Goal: Register for event/course

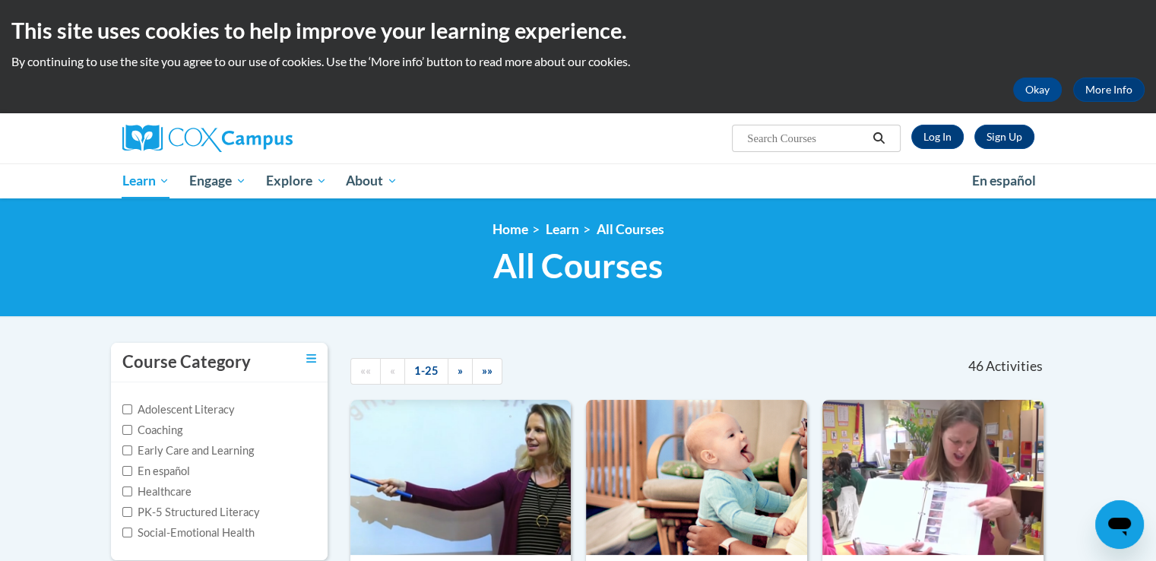
click at [773, 129] on input "Search..." at bounding box center [807, 138] width 122 height 18
type input "vocabulary instruction"
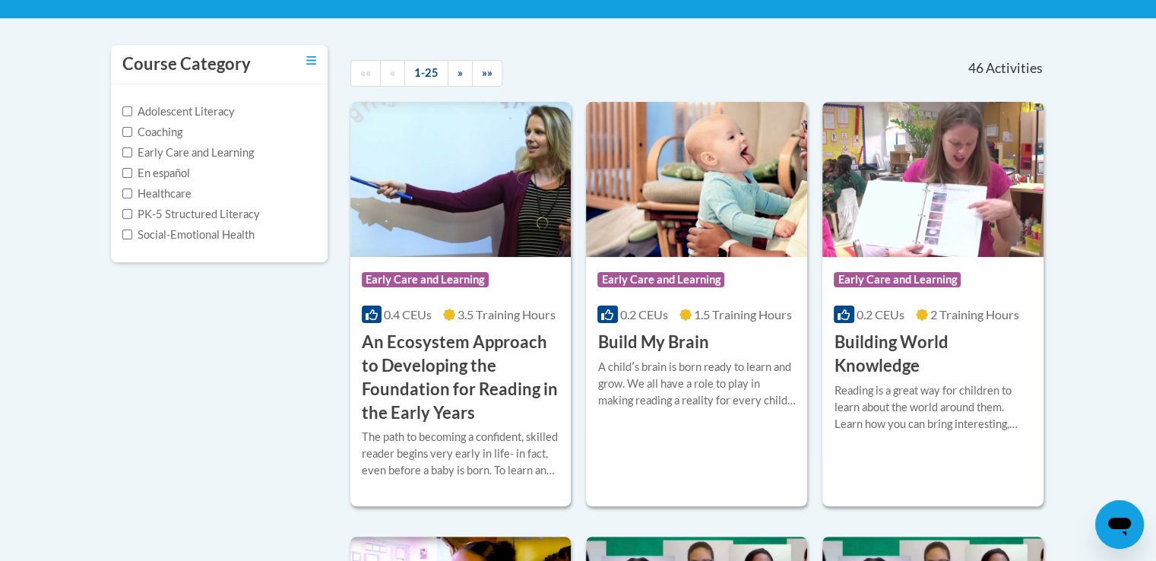
scroll to position [304, 0]
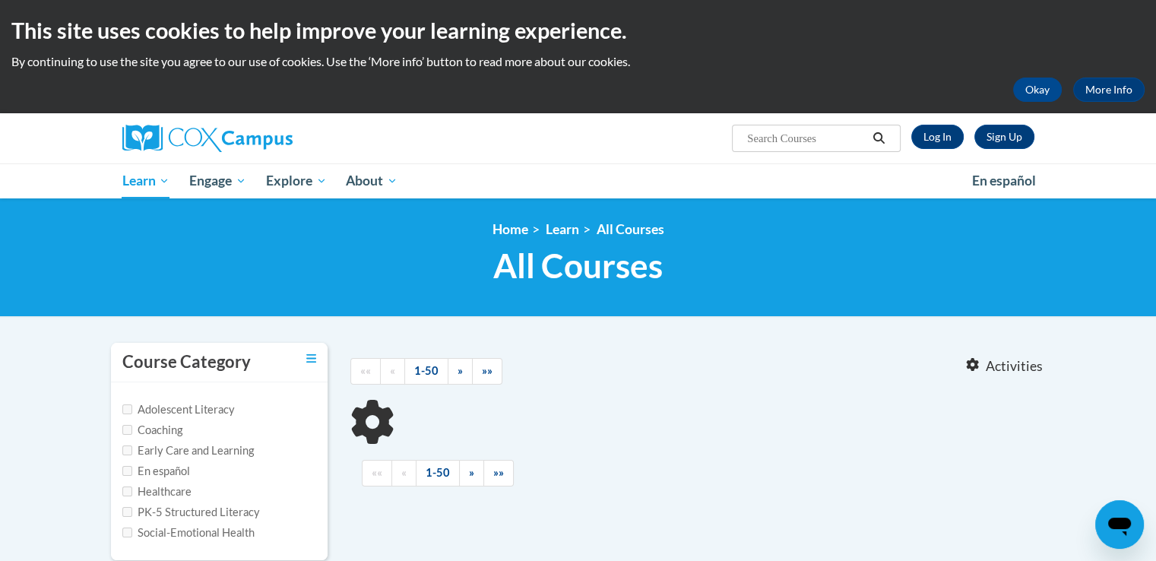
type input "vocabulary instruction"
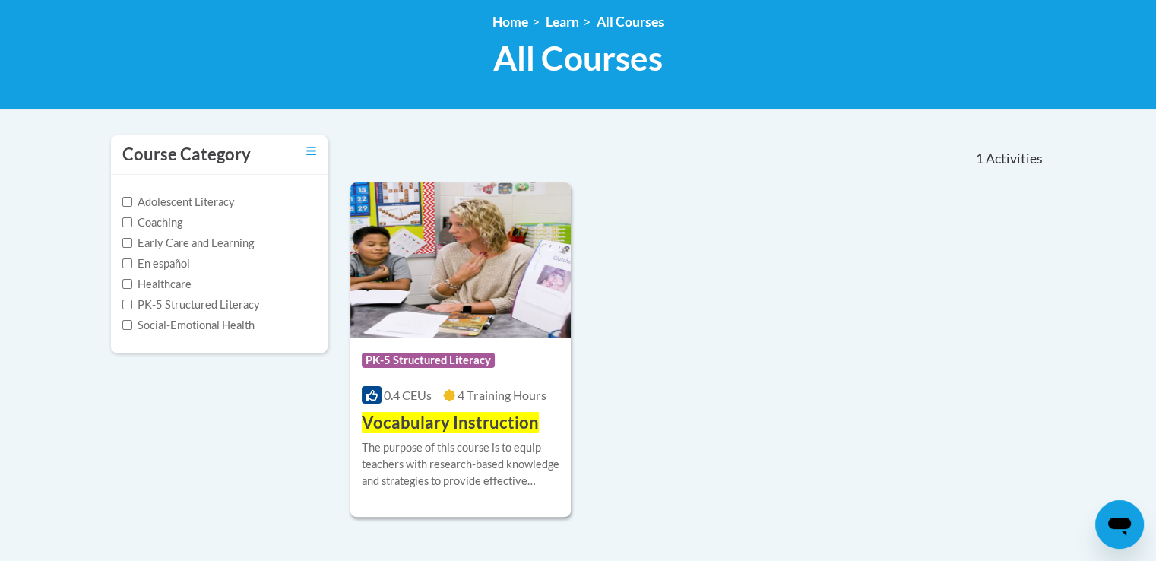
scroll to position [228, 0]
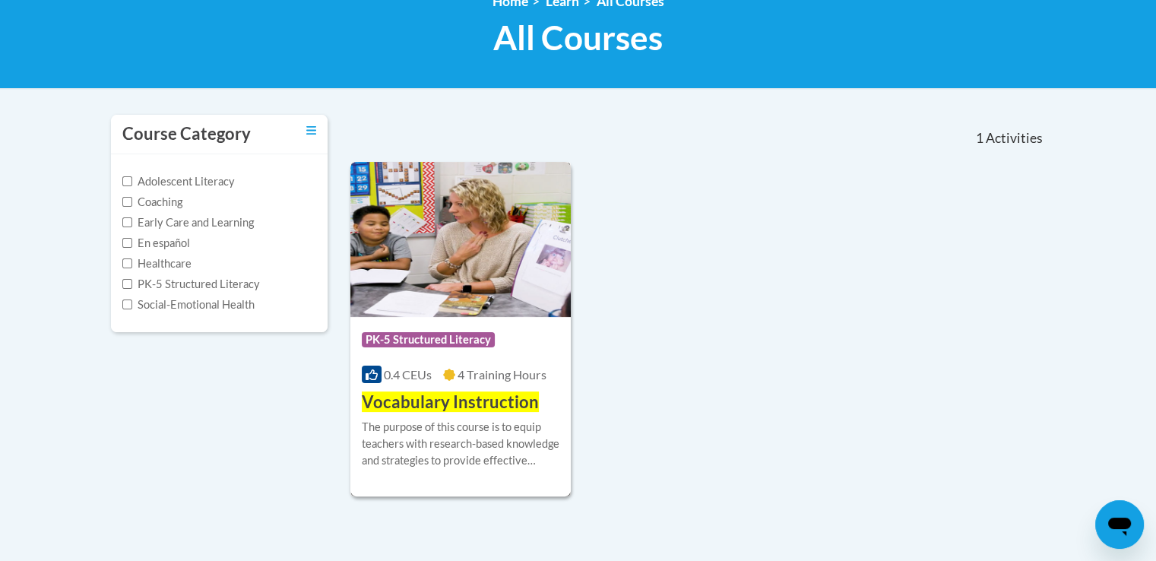
click at [490, 261] on img at bounding box center [460, 239] width 221 height 155
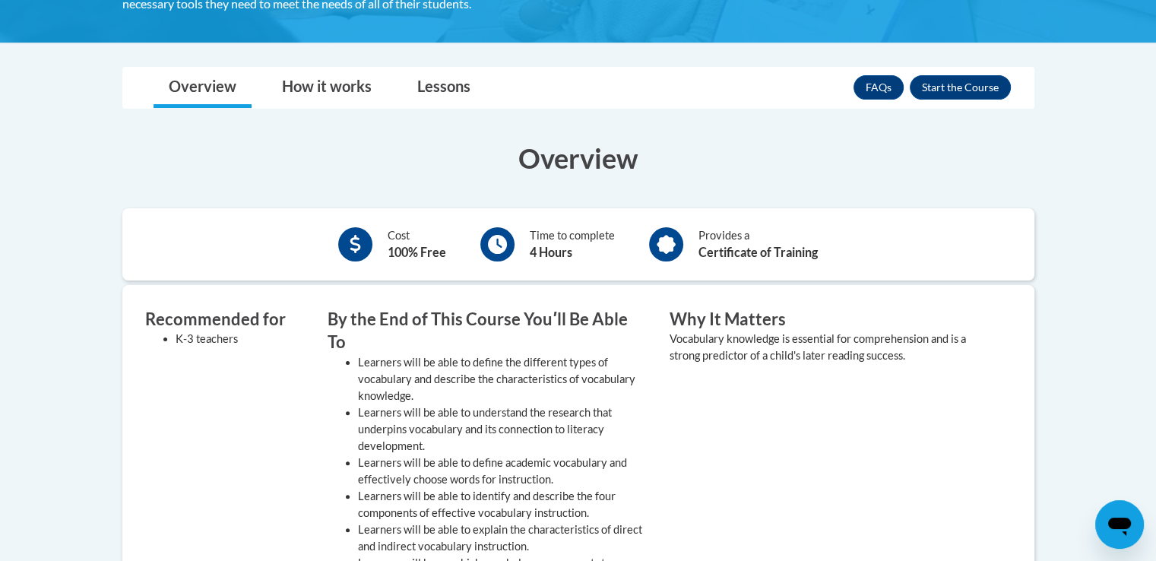
scroll to position [228, 0]
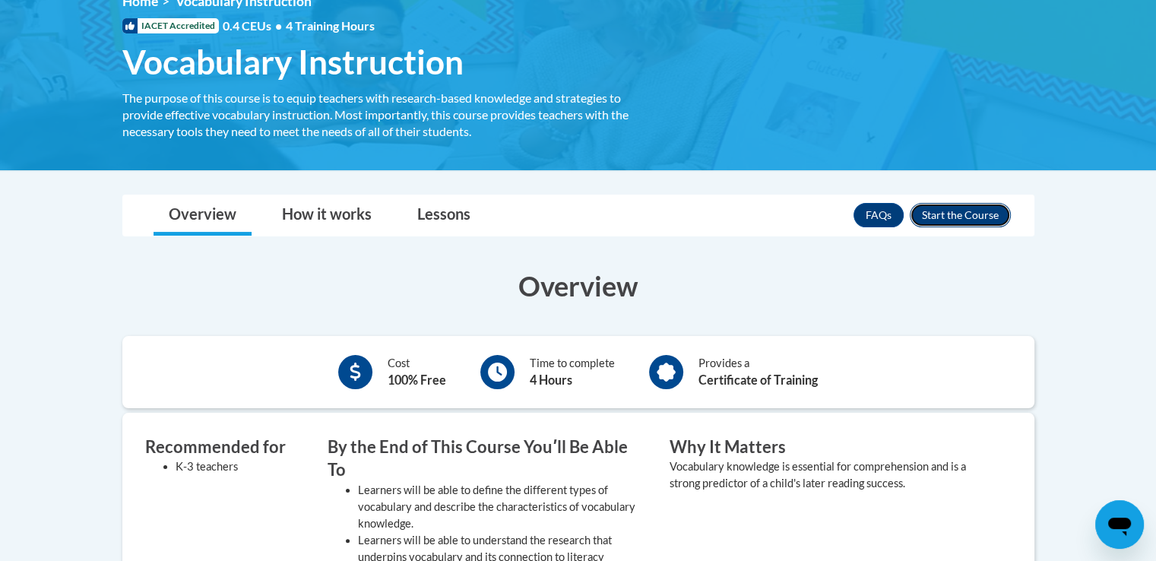
click at [978, 214] on button "Enroll" at bounding box center [960, 215] width 101 height 24
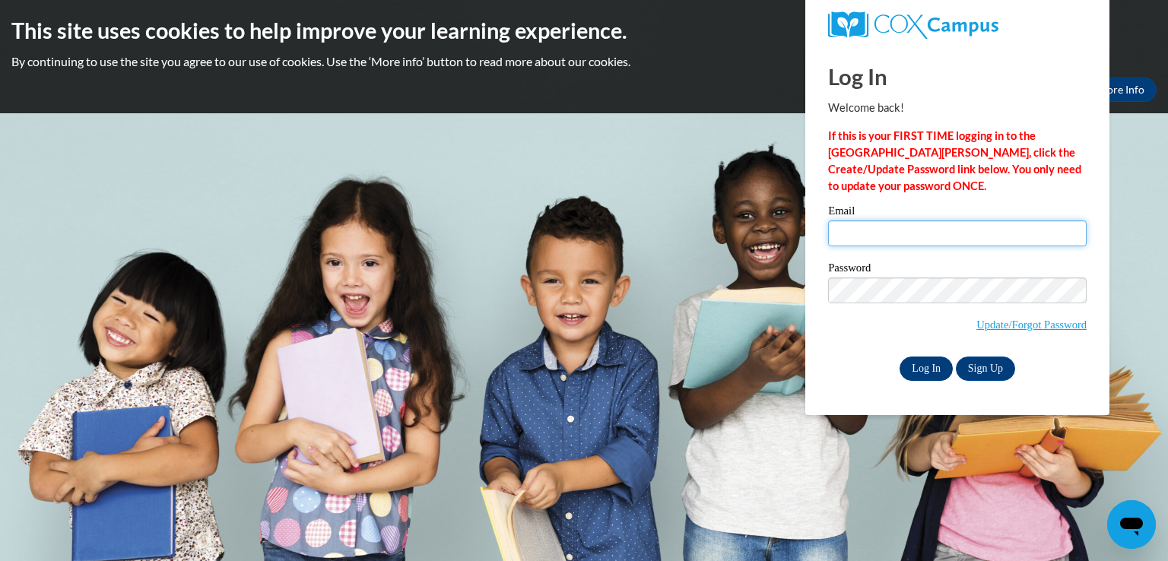
type input "popnpickles@gmail.com"
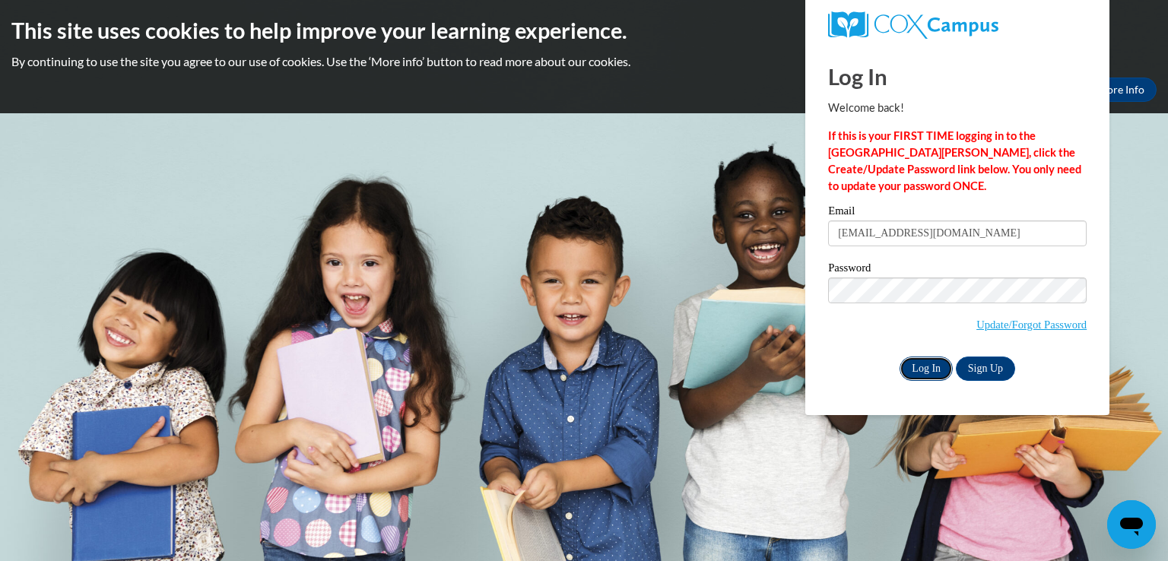
click at [931, 369] on input "Log In" at bounding box center [925, 369] width 53 height 24
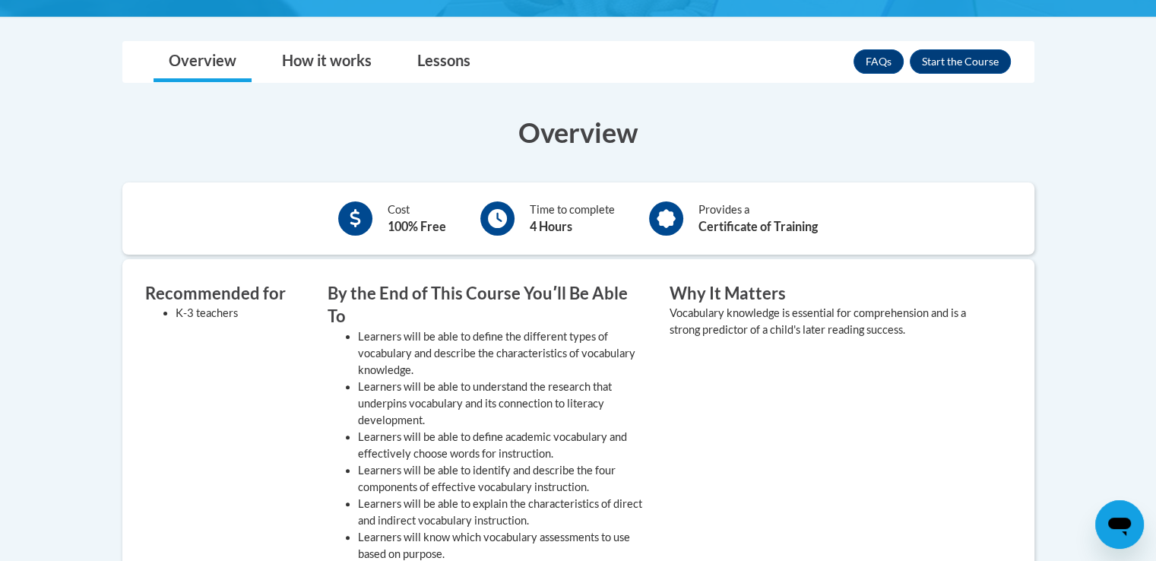
scroll to position [304, 0]
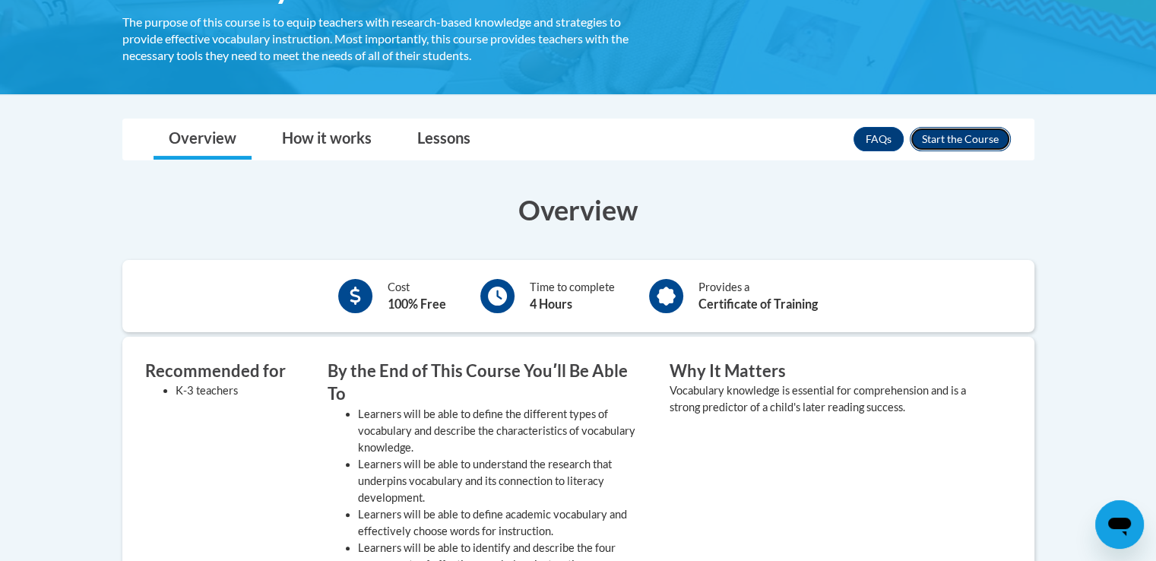
click at [976, 147] on button "Enroll" at bounding box center [960, 139] width 101 height 24
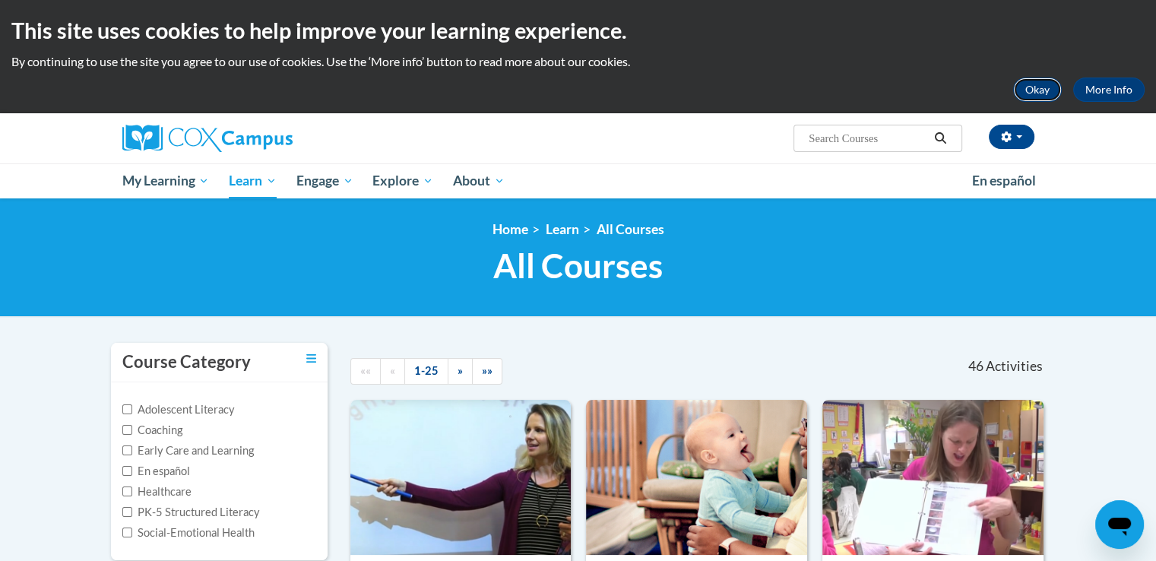
click at [1045, 100] on button "Okay" at bounding box center [1037, 90] width 49 height 24
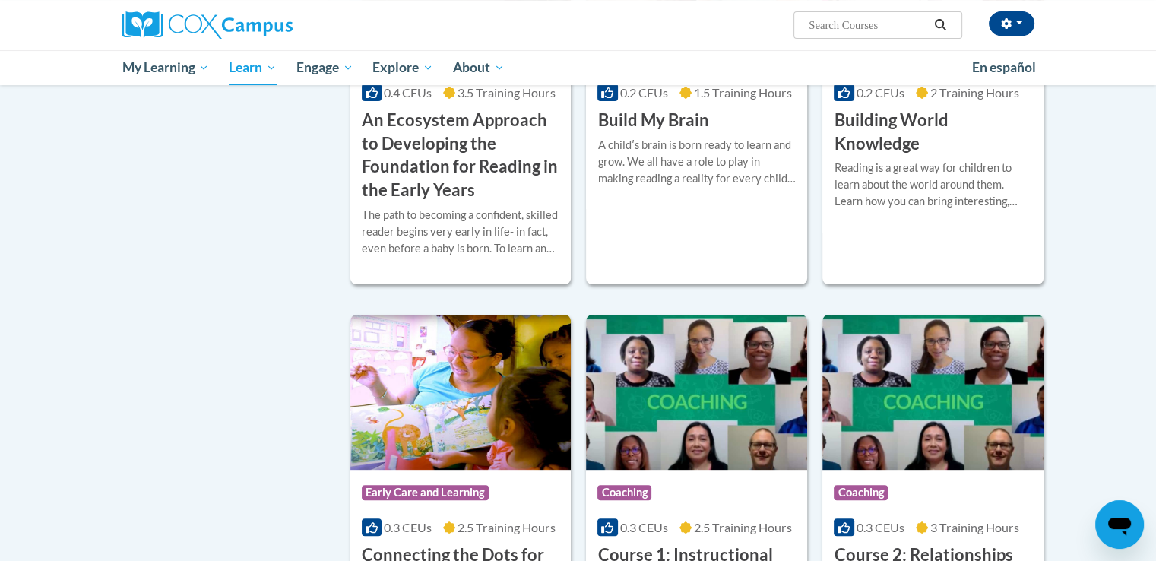
scroll to position [380, 0]
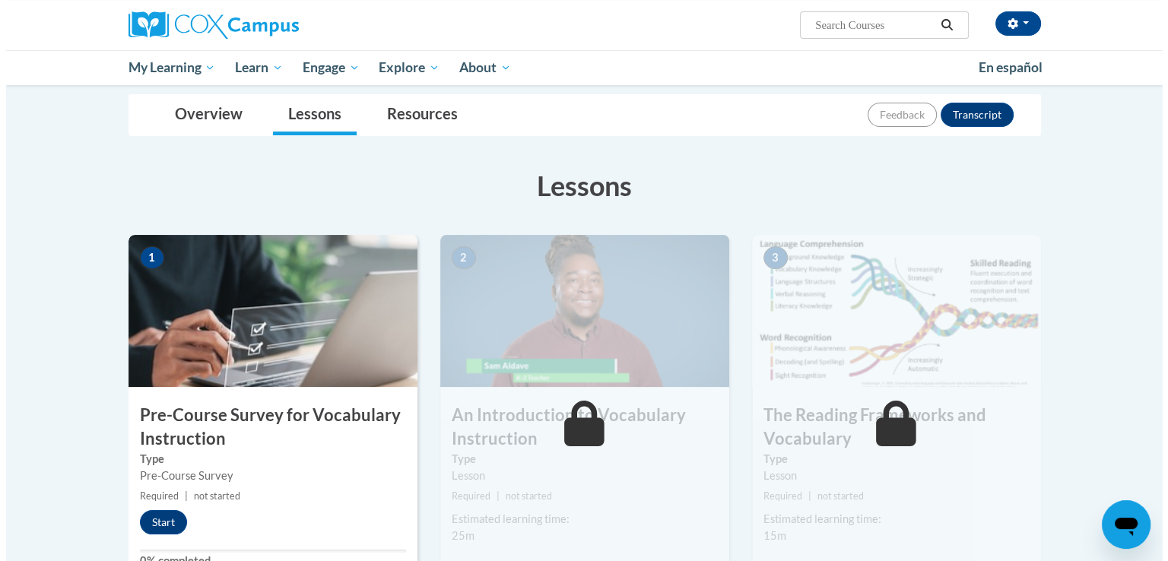
scroll to position [380, 0]
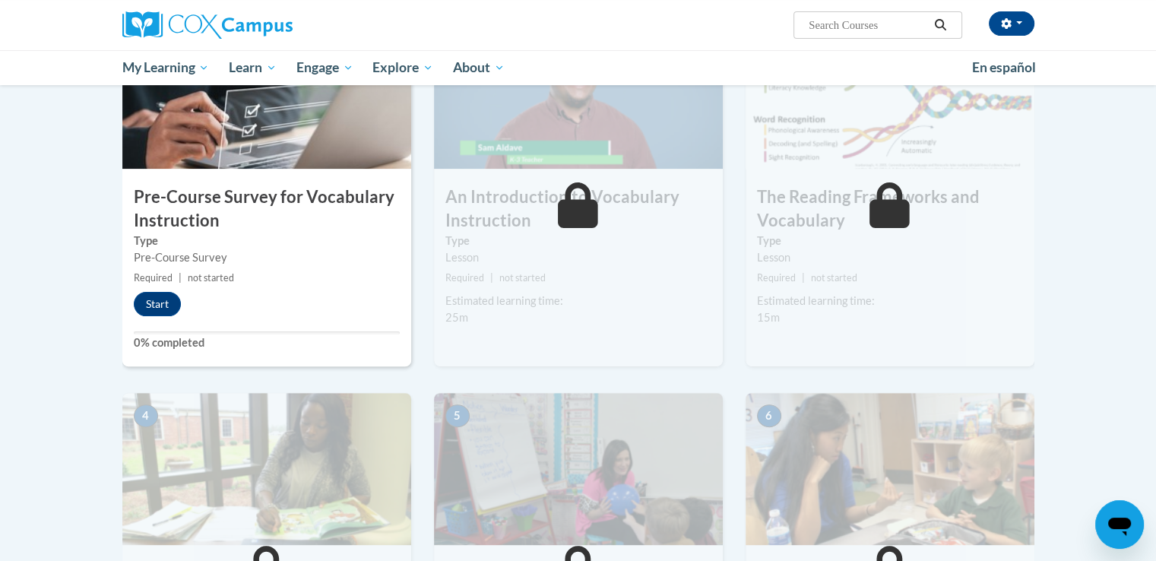
click at [237, 125] on img at bounding box center [266, 93] width 289 height 152
click at [138, 310] on button "Start" at bounding box center [157, 304] width 47 height 24
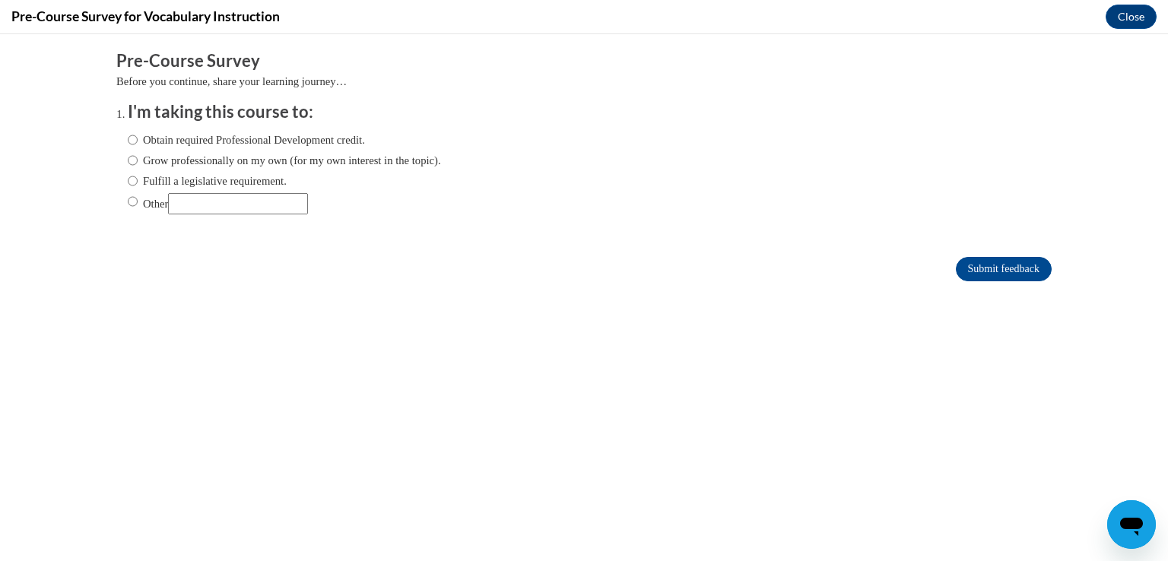
scroll to position [0, 0]
click at [170, 139] on label "Obtain required Professional Development credit." at bounding box center [246, 140] width 237 height 17
click at [138, 139] on input "Obtain required Professional Development credit." at bounding box center [133, 140] width 10 height 17
radio input "true"
click at [956, 273] on input "Submit feedback" at bounding box center [1004, 269] width 96 height 24
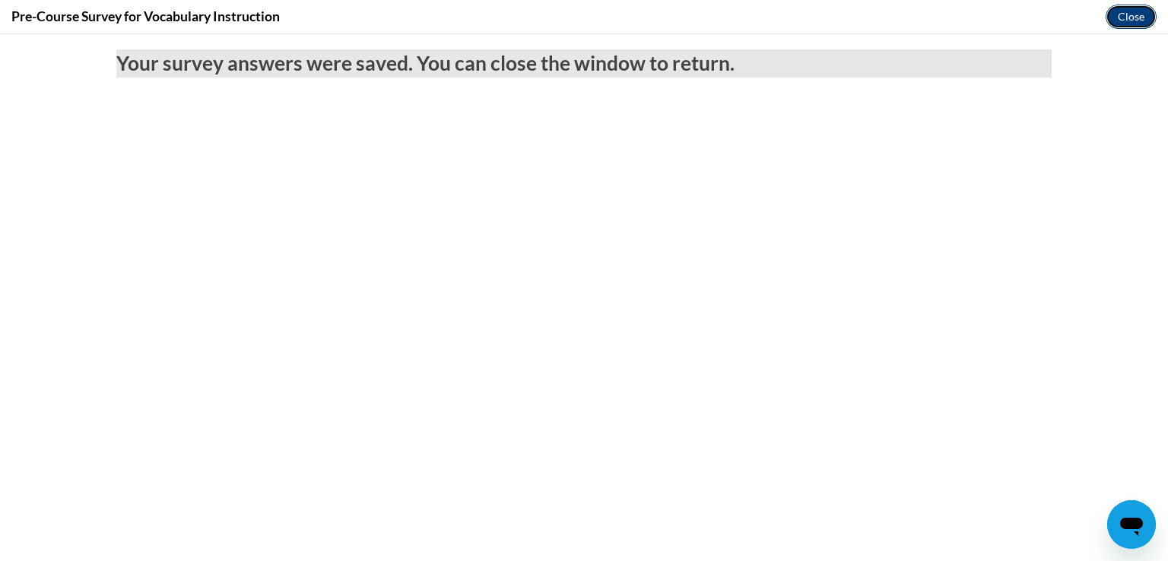
click at [1143, 24] on button "Close" at bounding box center [1130, 17] width 51 height 24
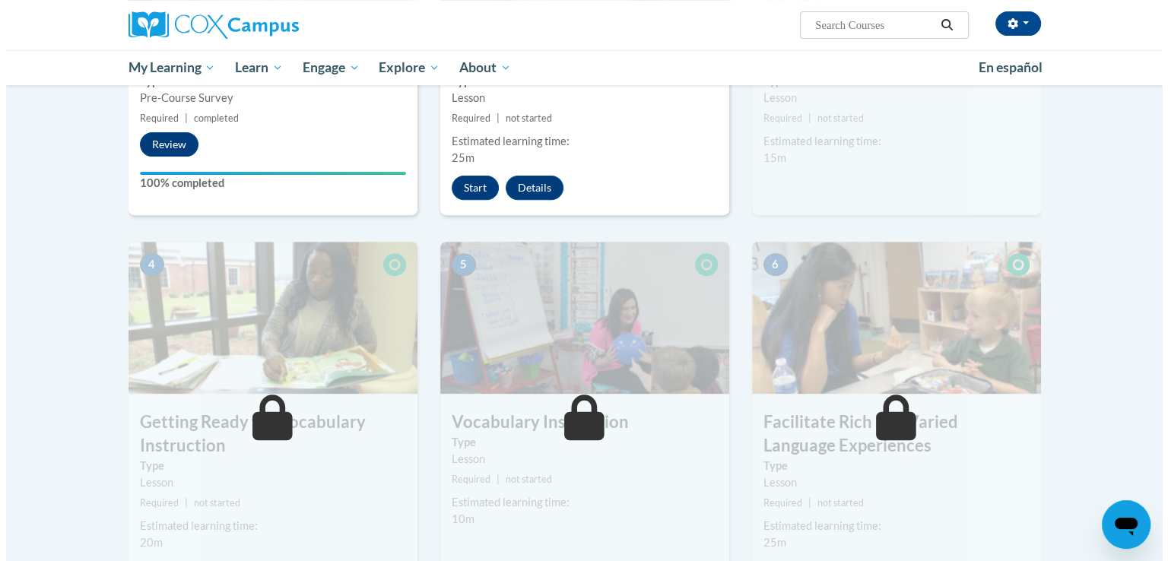
scroll to position [312, 0]
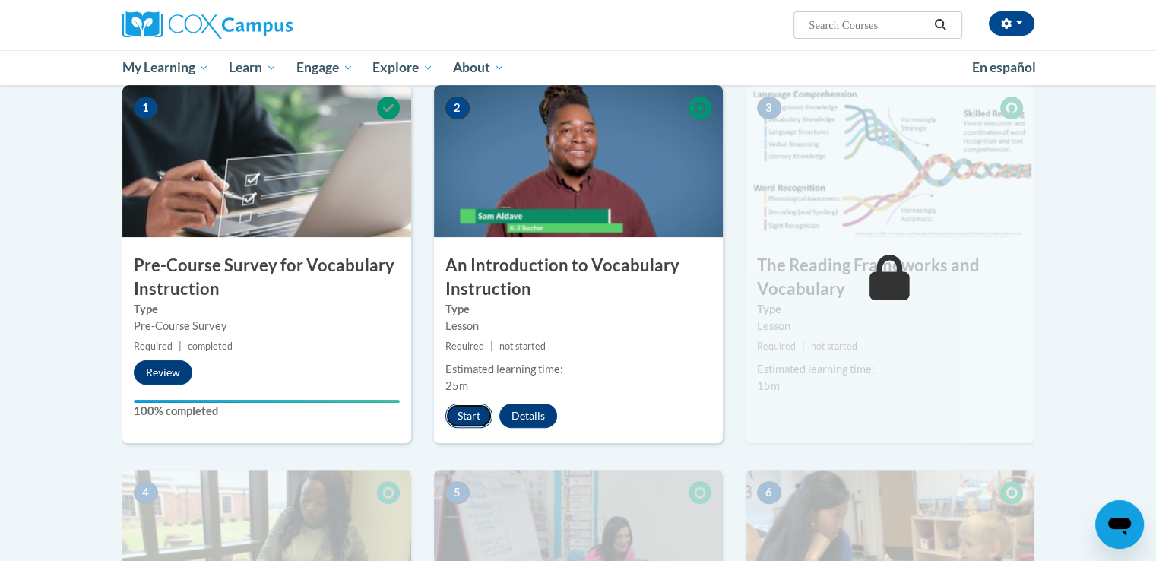
click at [471, 424] on button "Start" at bounding box center [469, 416] width 47 height 24
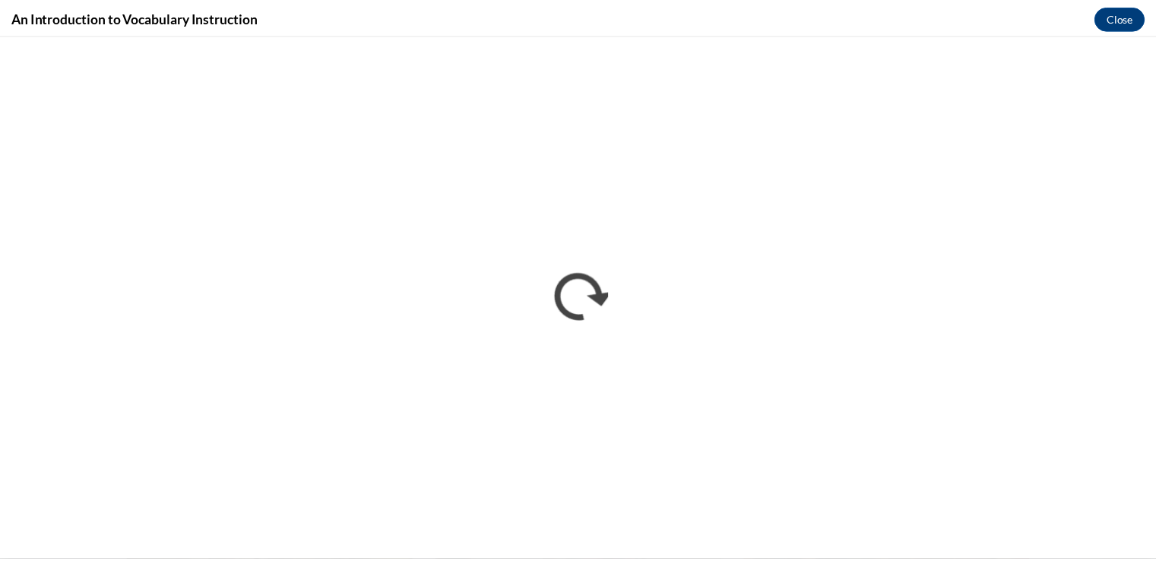
scroll to position [0, 0]
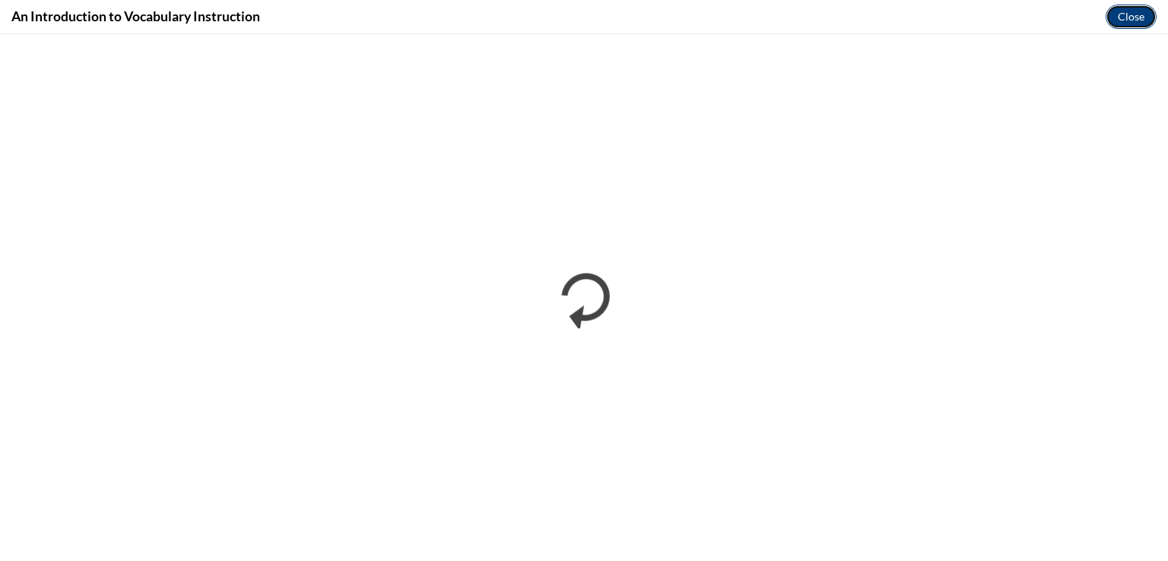
click at [1135, 14] on button "Close" at bounding box center [1130, 17] width 51 height 24
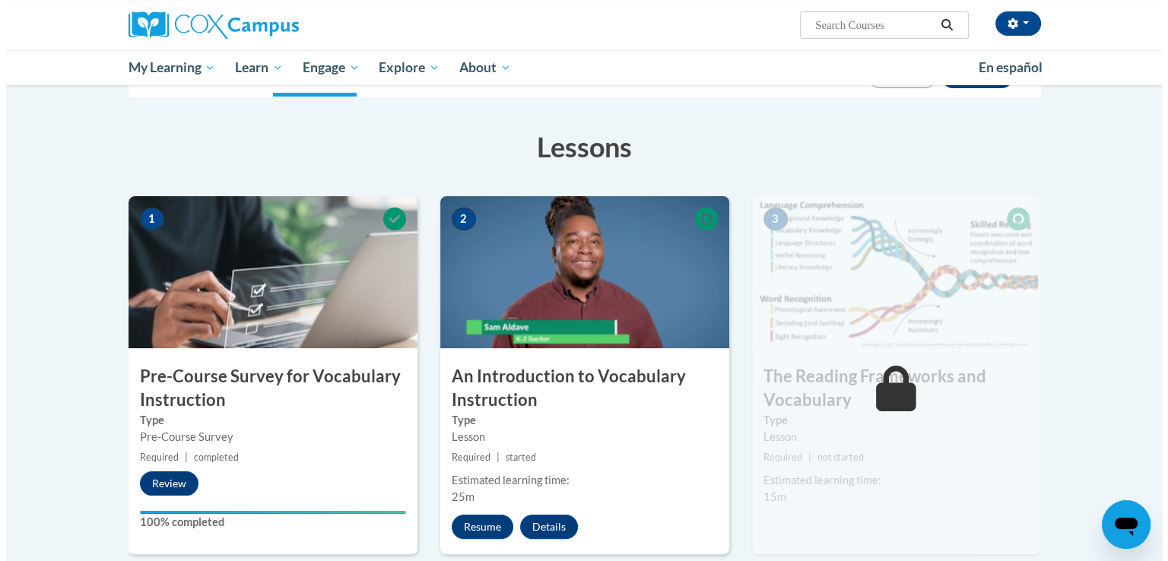
scroll to position [312, 0]
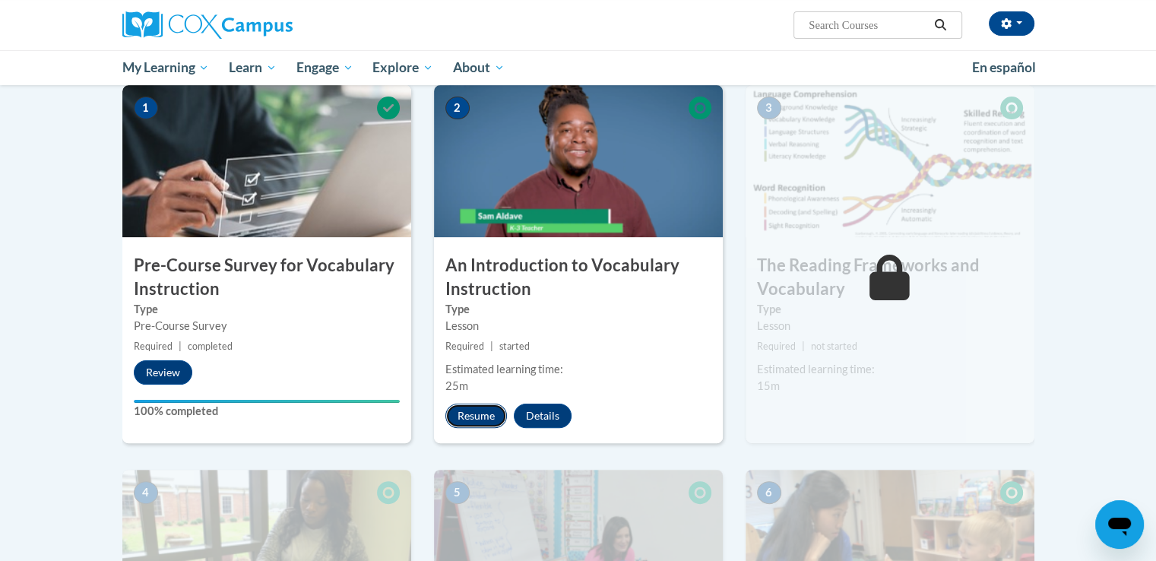
click at [477, 414] on button "Resume" at bounding box center [477, 416] width 62 height 24
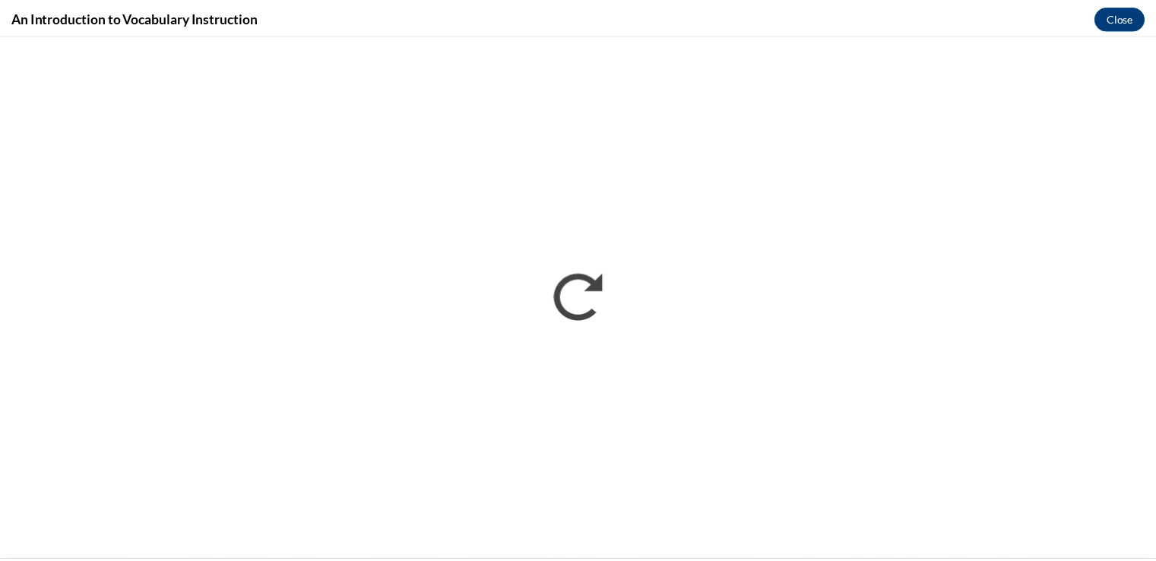
scroll to position [0, 0]
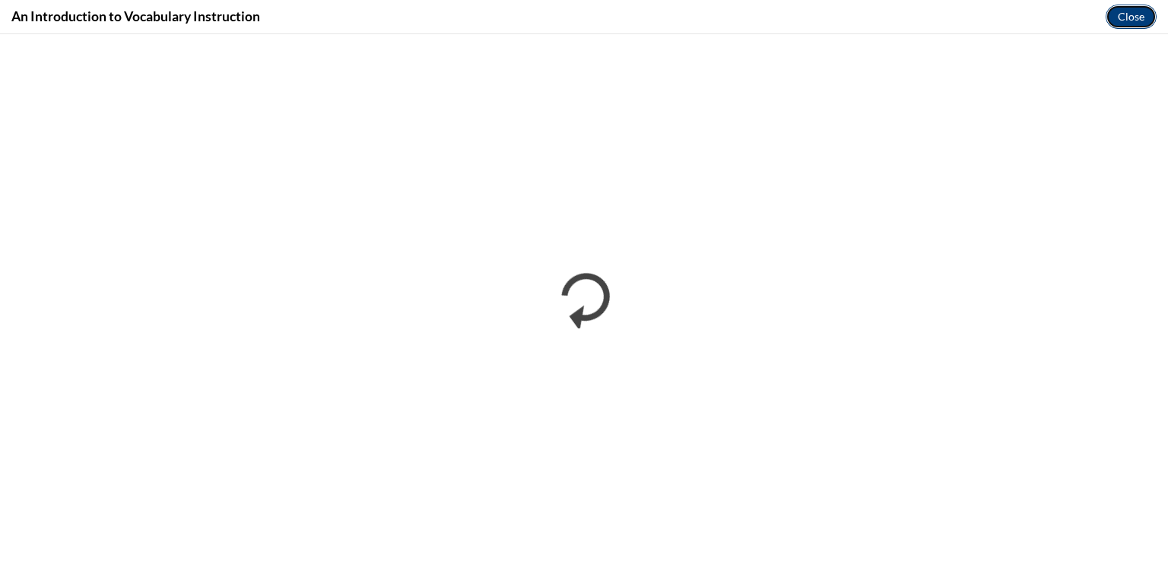
click at [1125, 28] on button "Close" at bounding box center [1130, 17] width 51 height 24
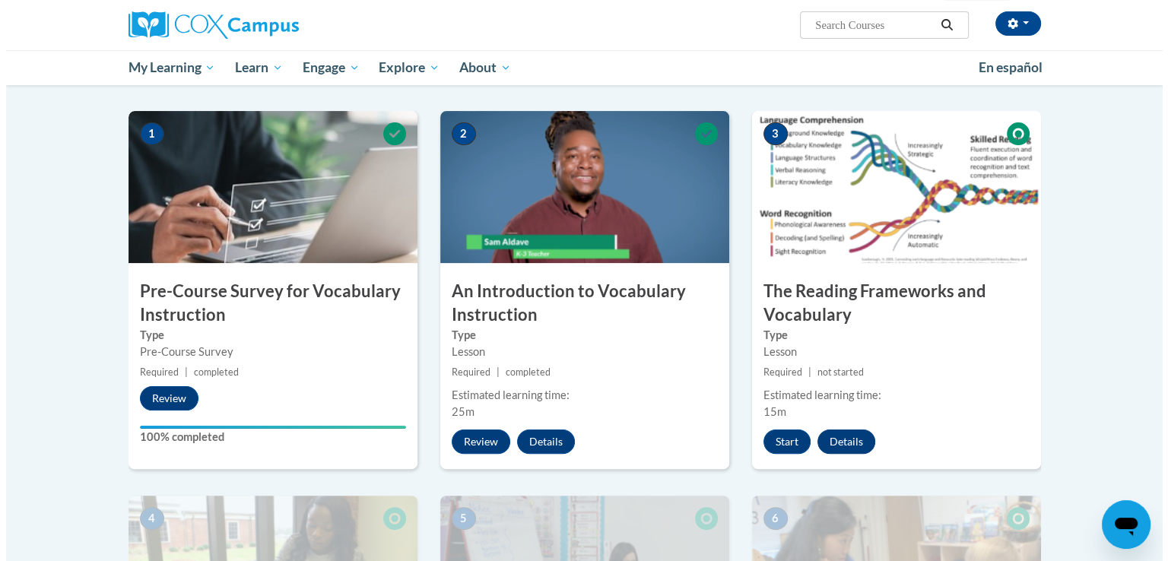
scroll to position [312, 0]
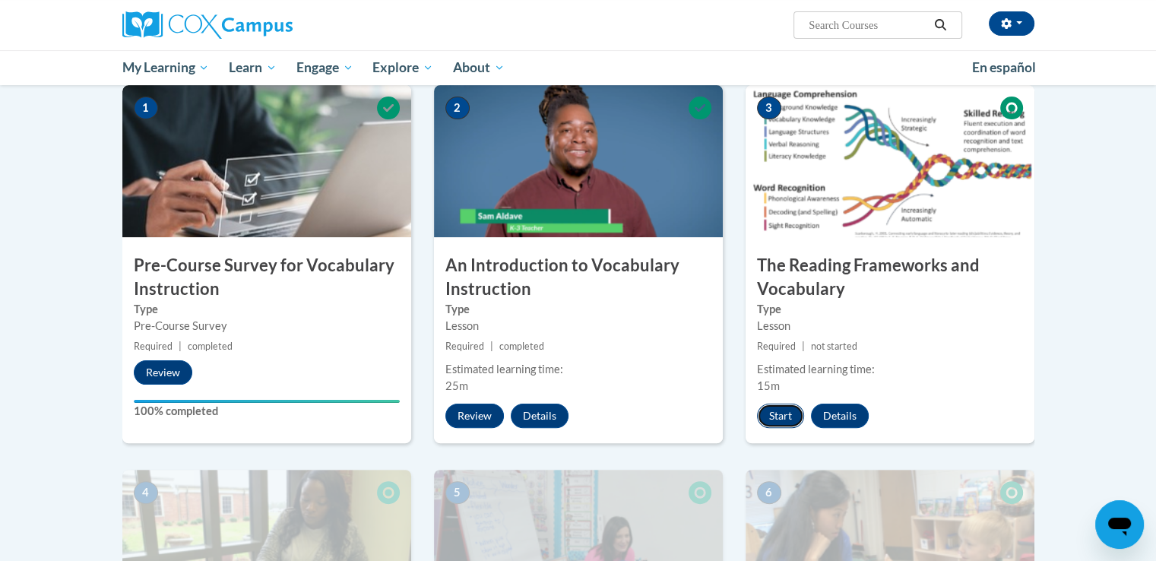
click at [793, 416] on button "Start" at bounding box center [780, 416] width 47 height 24
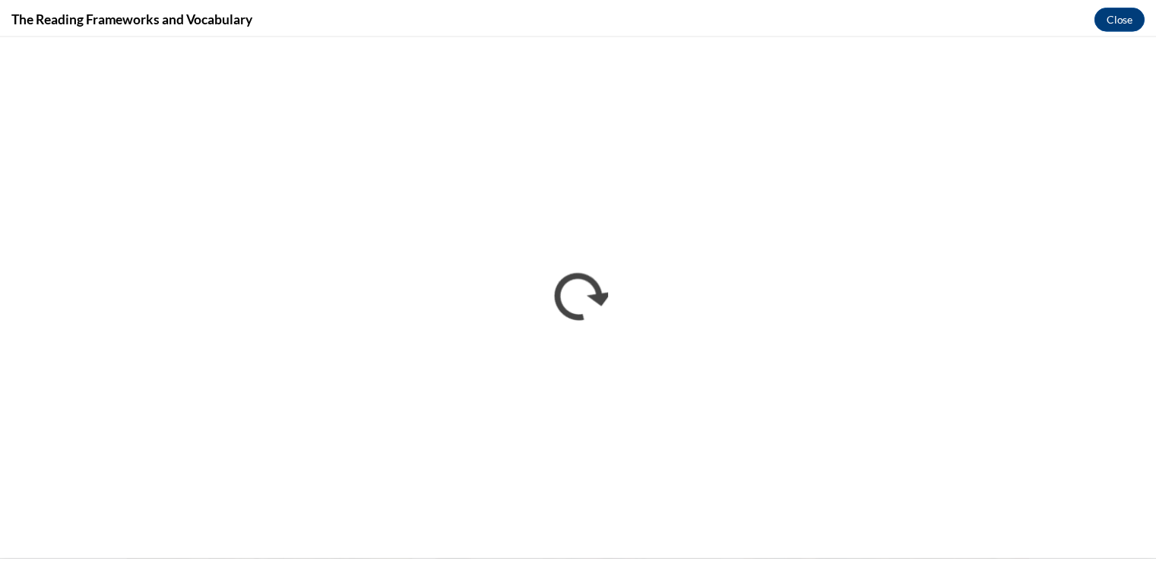
scroll to position [0, 0]
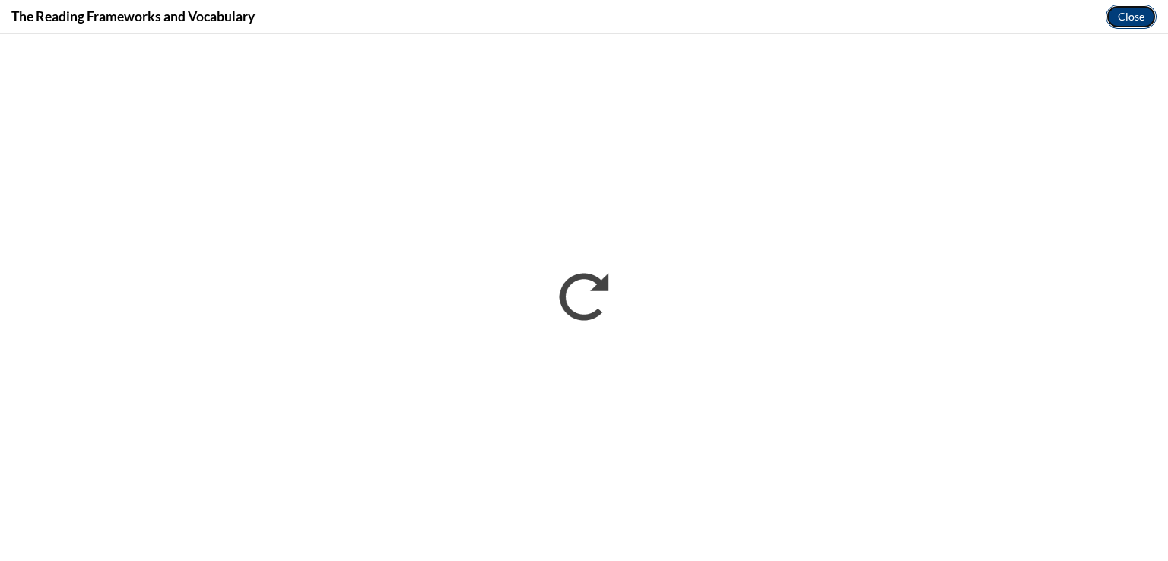
drag, startPoint x: 1128, startPoint y: 11, endPoint x: 1128, endPoint y: 36, distance: 24.3
click at [1128, 11] on button "Close" at bounding box center [1130, 17] width 51 height 24
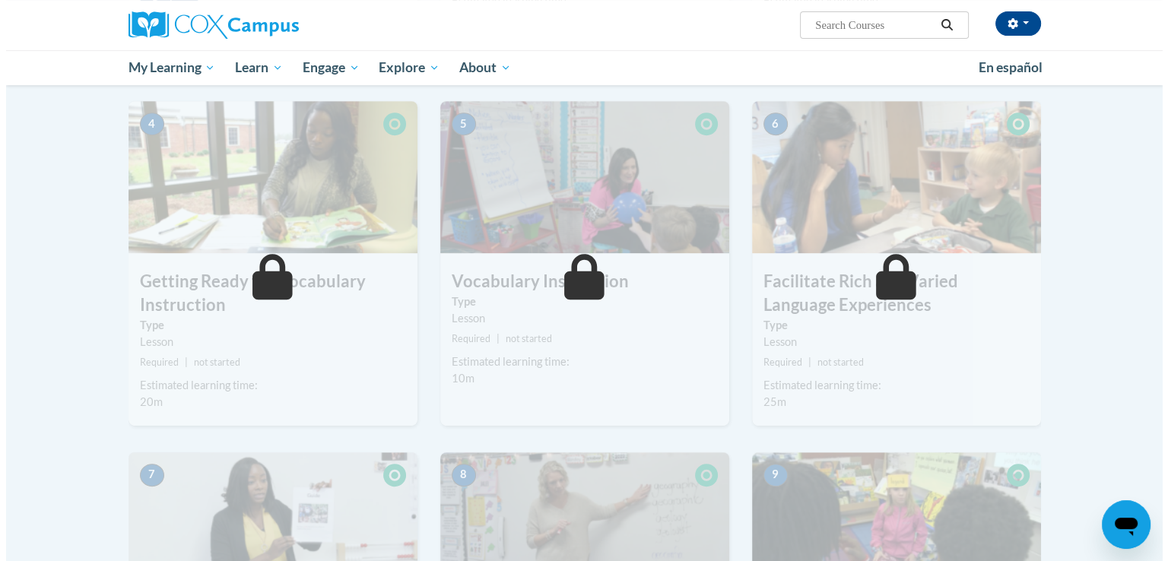
scroll to position [464, 0]
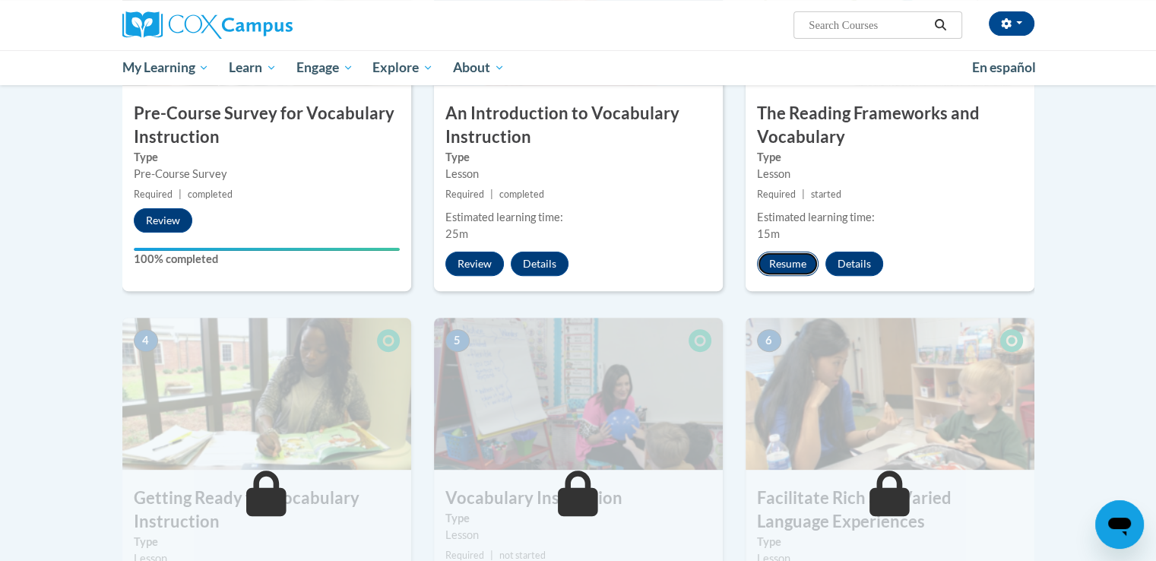
click at [784, 269] on button "Resume" at bounding box center [788, 264] width 62 height 24
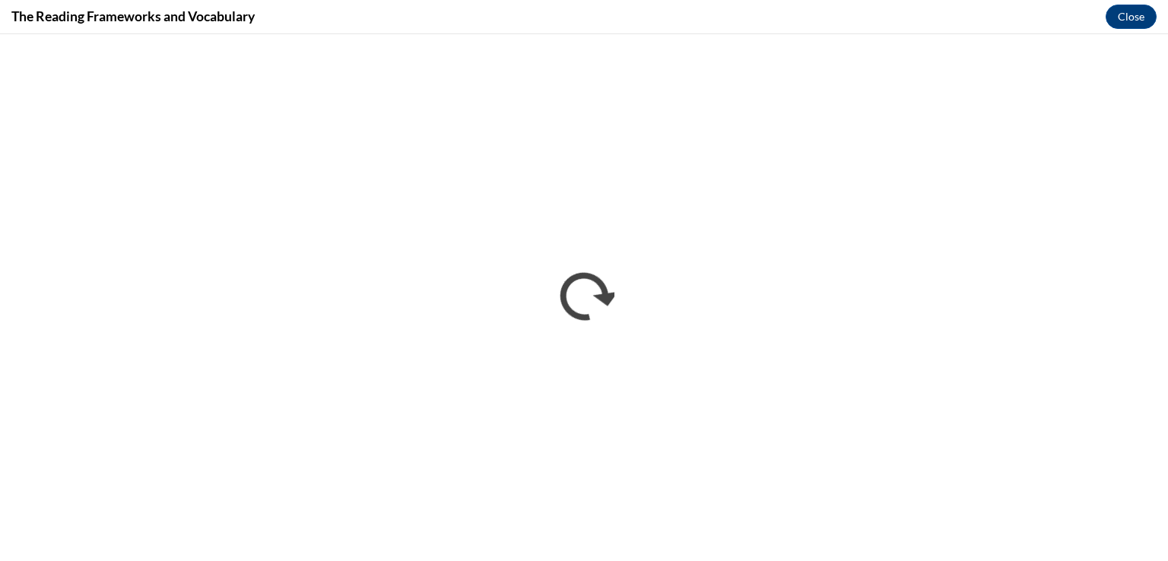
scroll to position [0, 0]
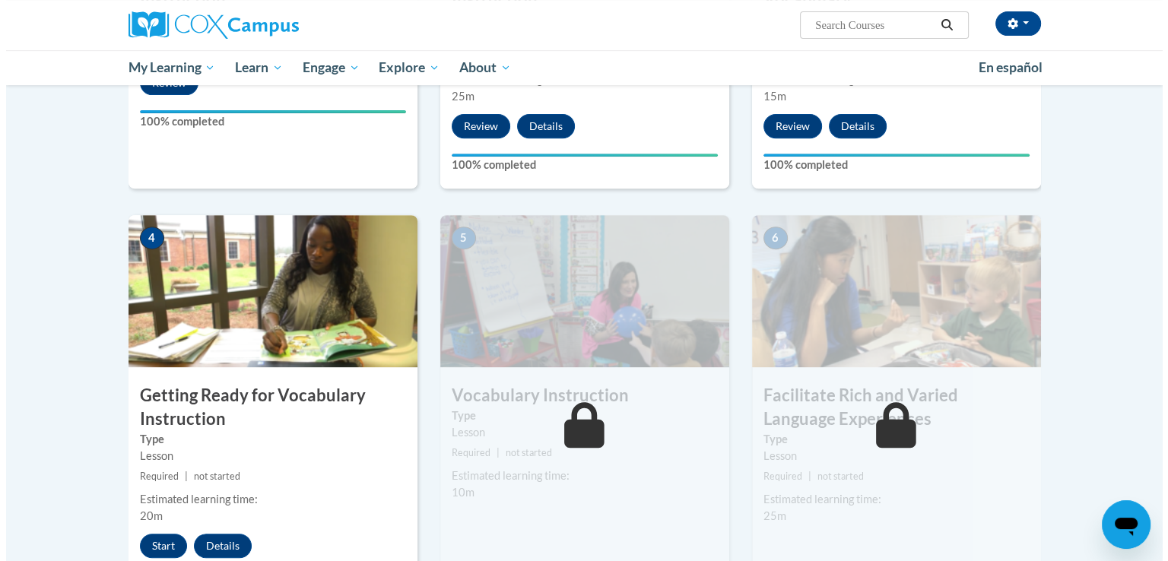
scroll to position [760, 0]
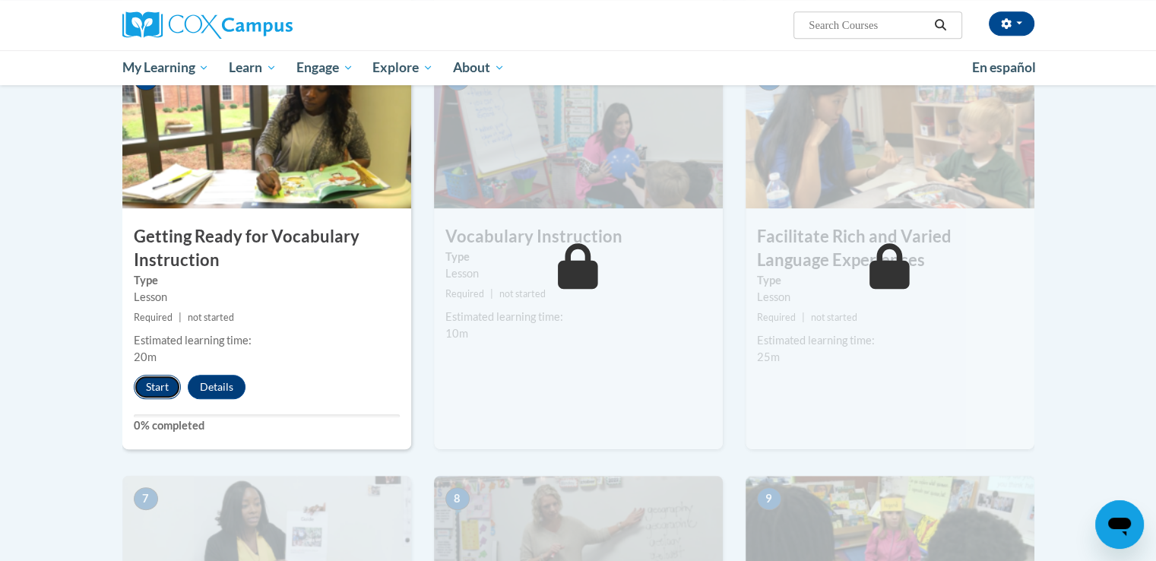
click at [159, 384] on button "Start" at bounding box center [157, 387] width 47 height 24
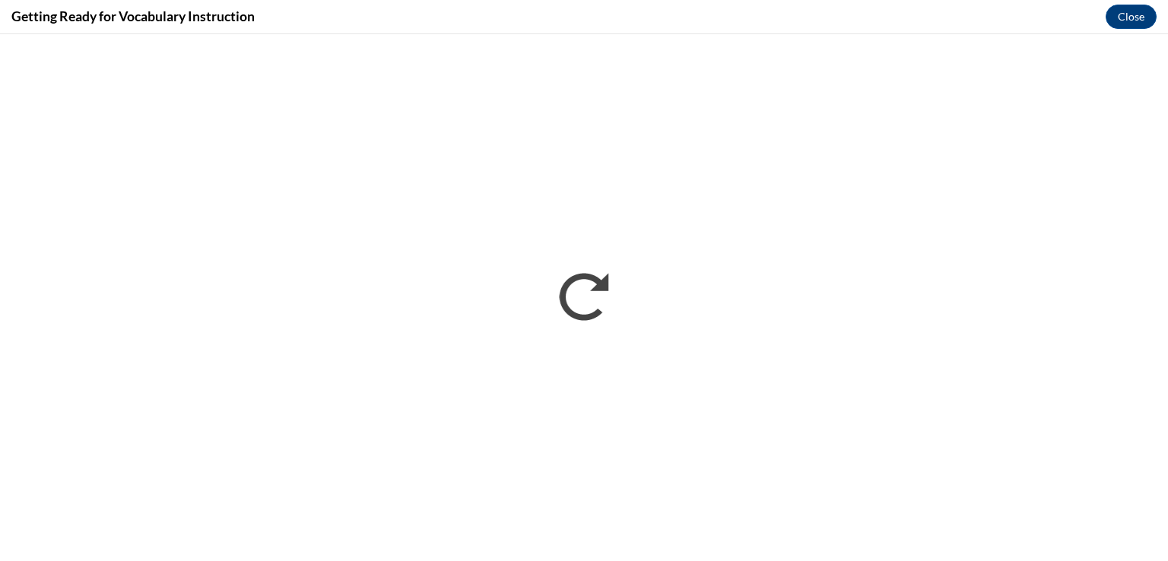
scroll to position [0, 0]
